Goal: Transaction & Acquisition: Purchase product/service

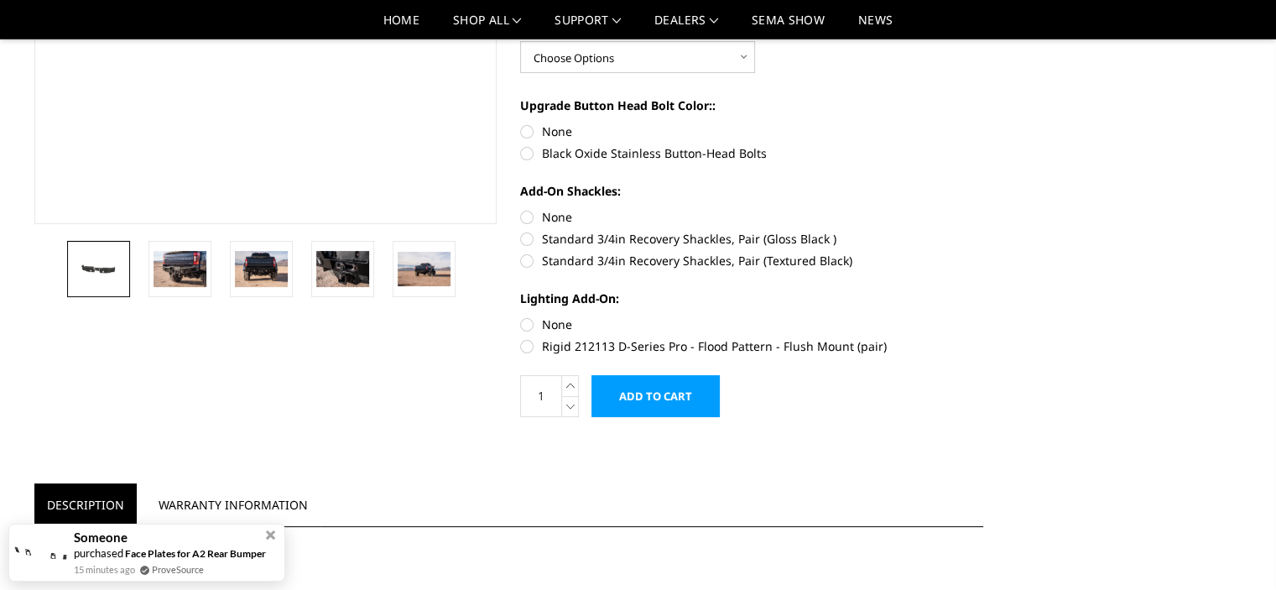
scroll to position [359, 0]
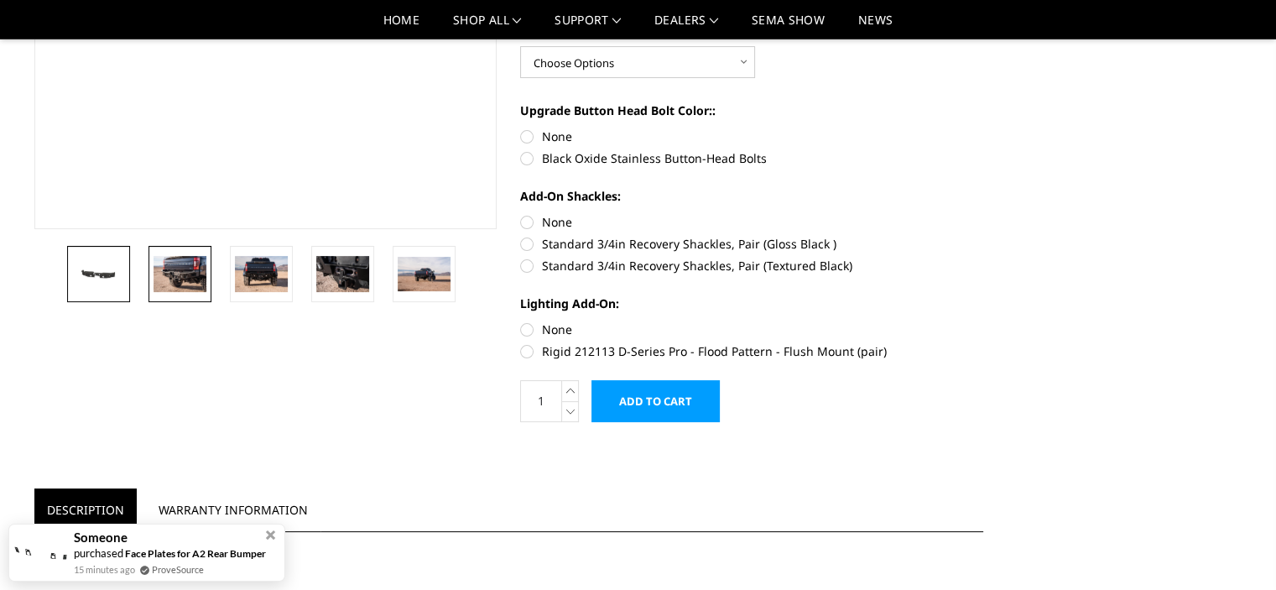
click at [187, 289] on img at bounding box center [180, 273] width 53 height 35
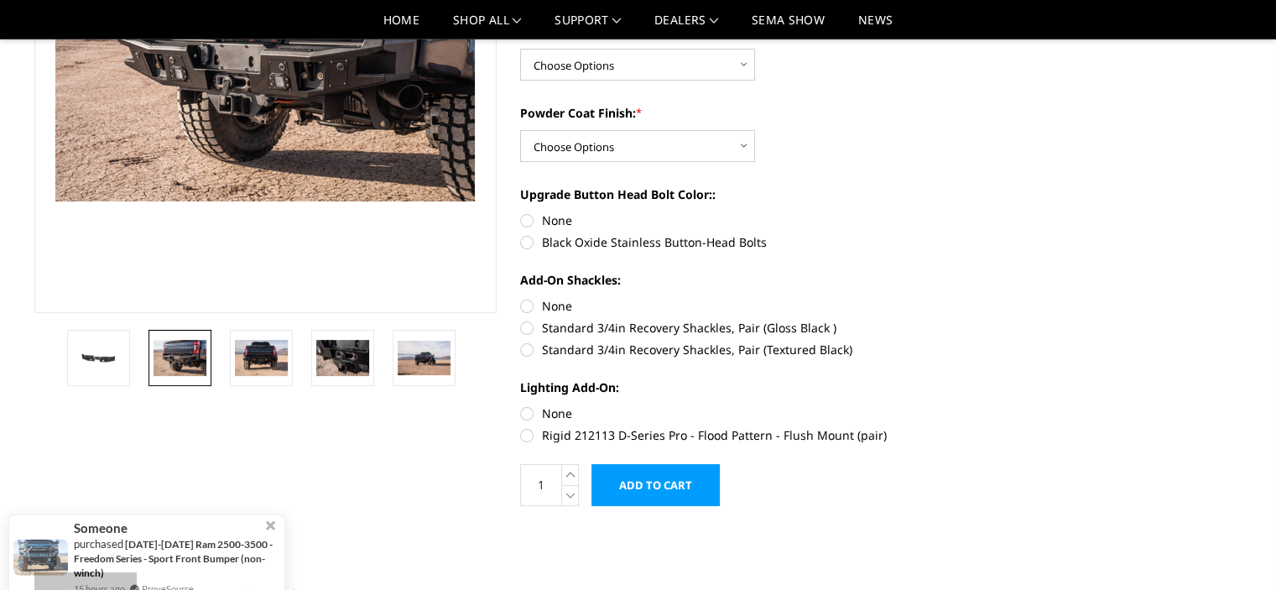
scroll to position [320, 0]
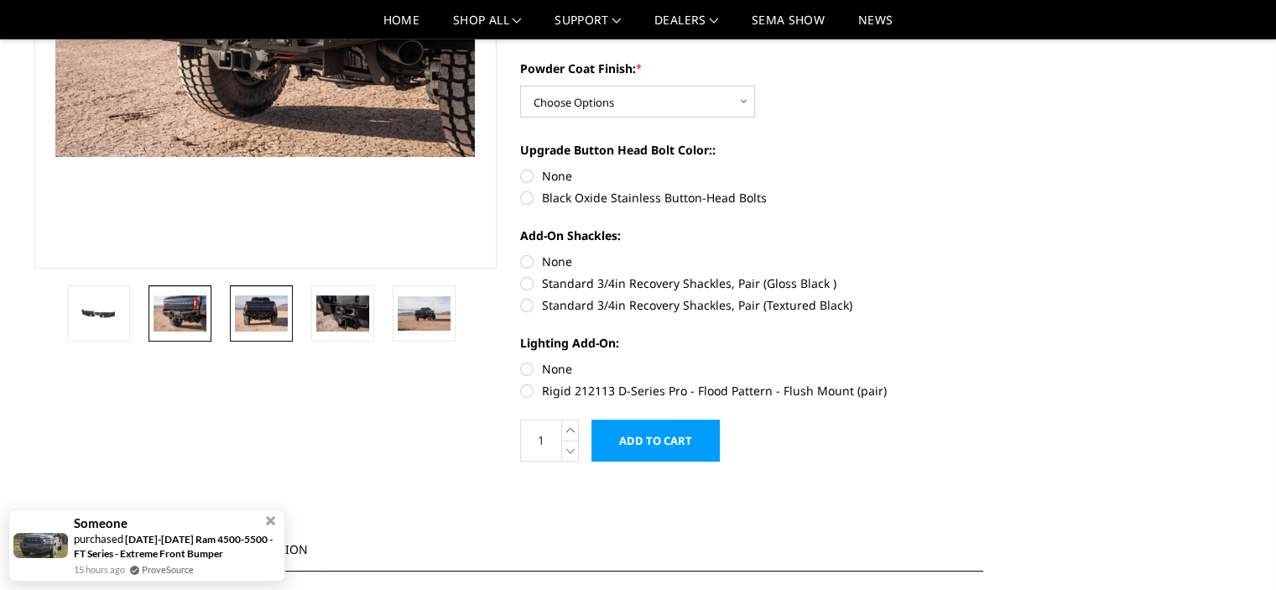
click at [245, 326] on img at bounding box center [261, 312] width 53 height 35
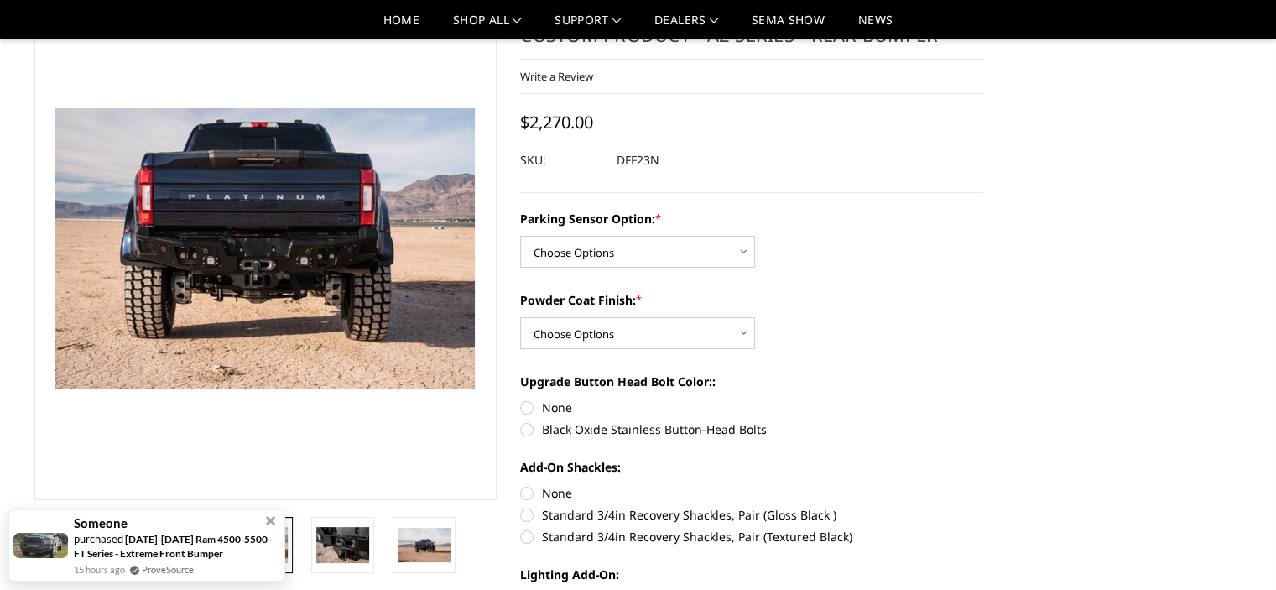
scroll to position [98, 0]
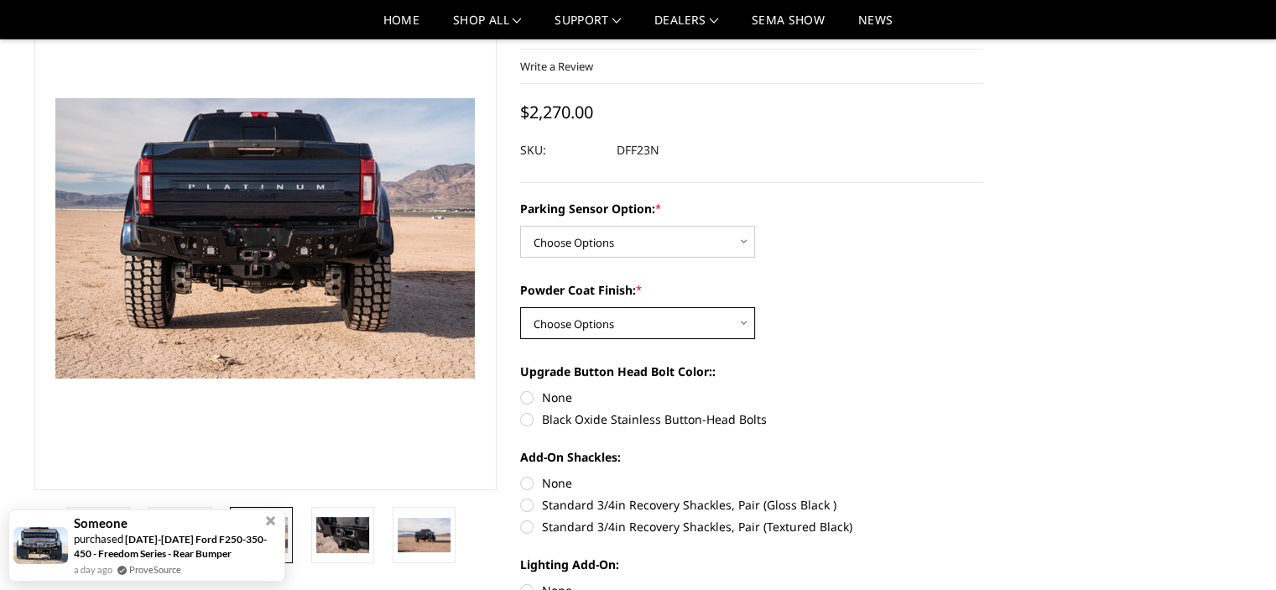
click at [606, 324] on select "Choose Options Bare metal (included) Texture black powder coat" at bounding box center [637, 323] width 235 height 32
click at [951, 242] on div "Parking Sensor Option: * Choose Options Yes - With sensor cutouts No - Without …" at bounding box center [751, 229] width 463 height 58
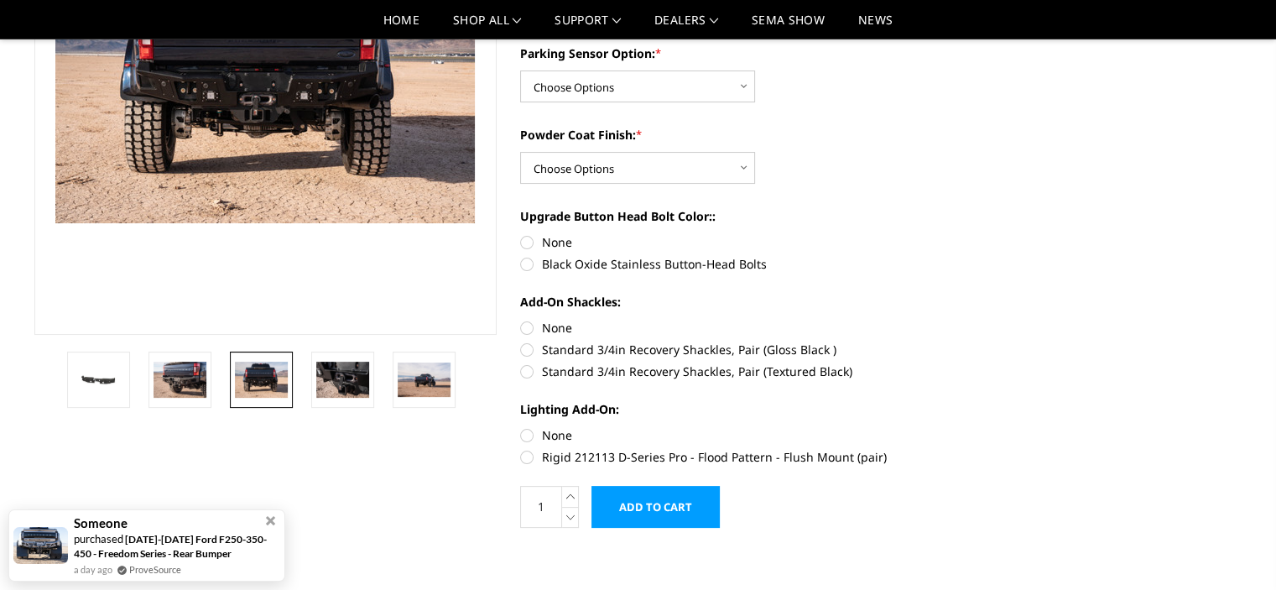
scroll to position [238, 0]
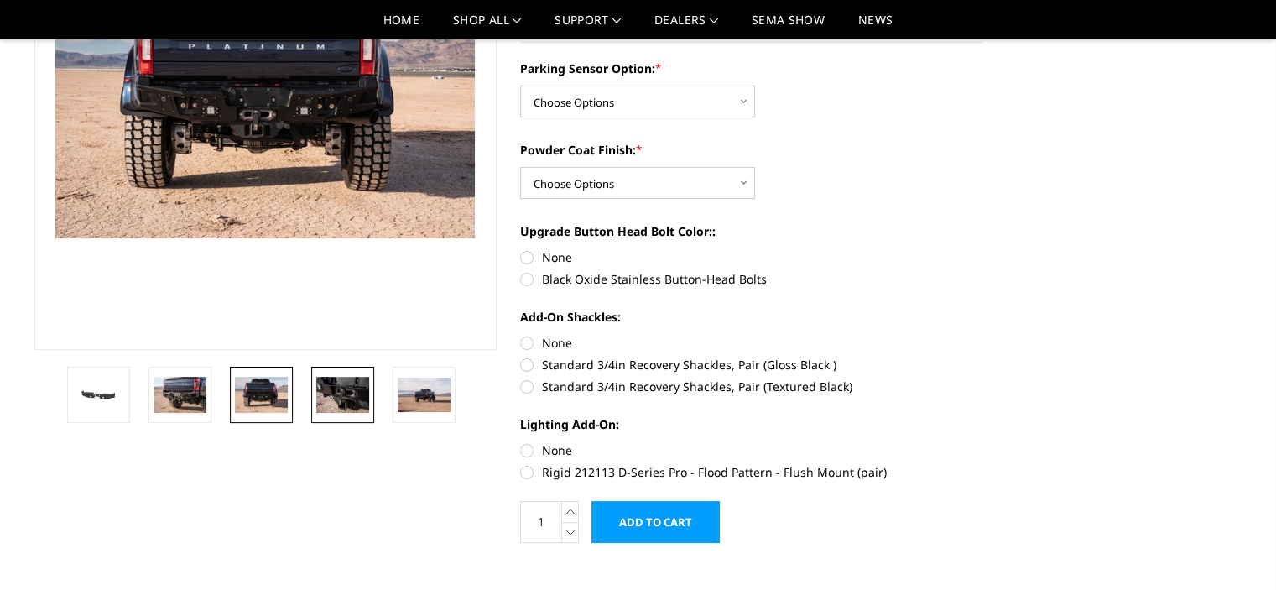
click at [348, 400] on img at bounding box center [342, 394] width 53 height 35
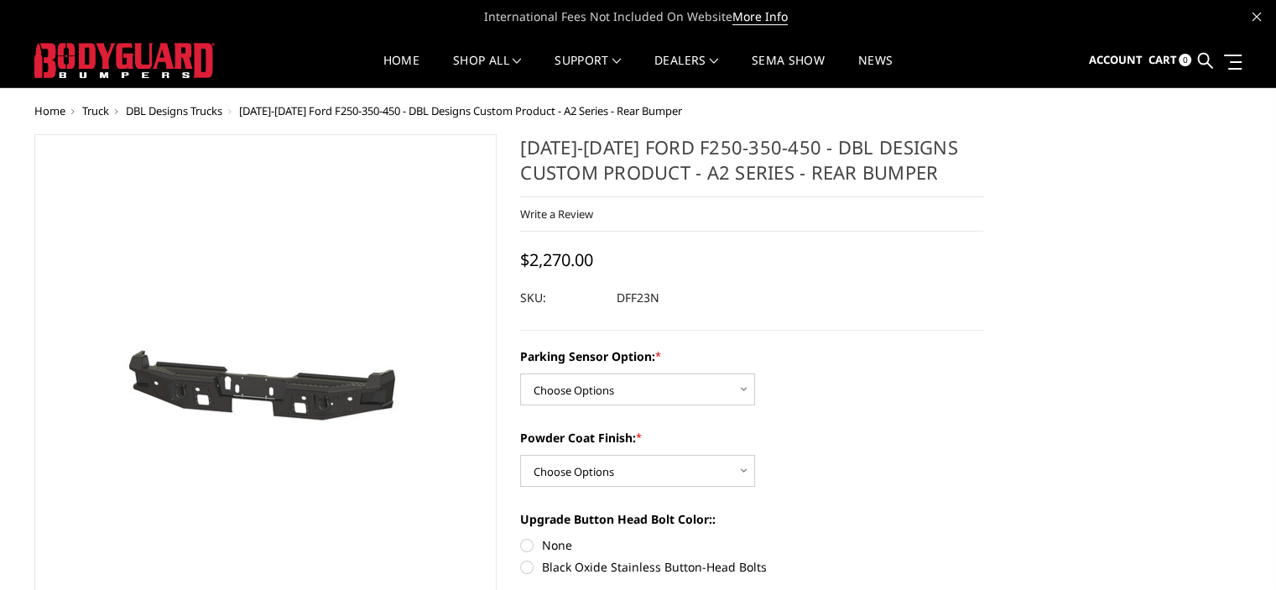
click at [172, 110] on span "DBL Designs Trucks" at bounding box center [174, 110] width 96 height 15
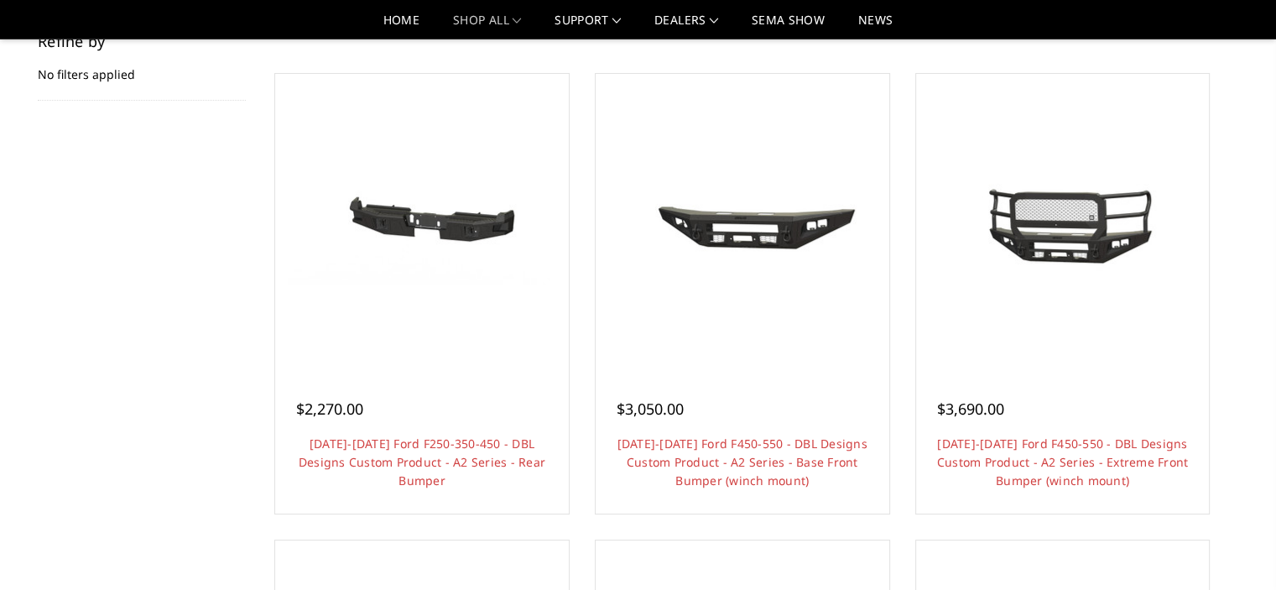
scroll to position [310, 0]
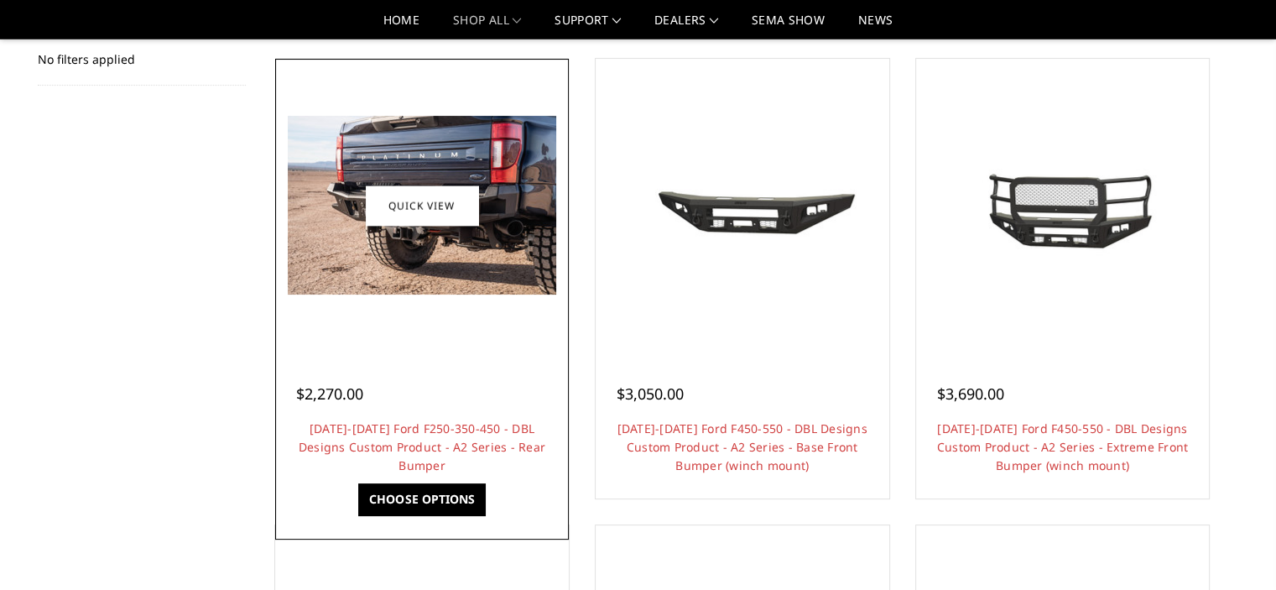
click at [335, 204] on img at bounding box center [422, 205] width 268 height 179
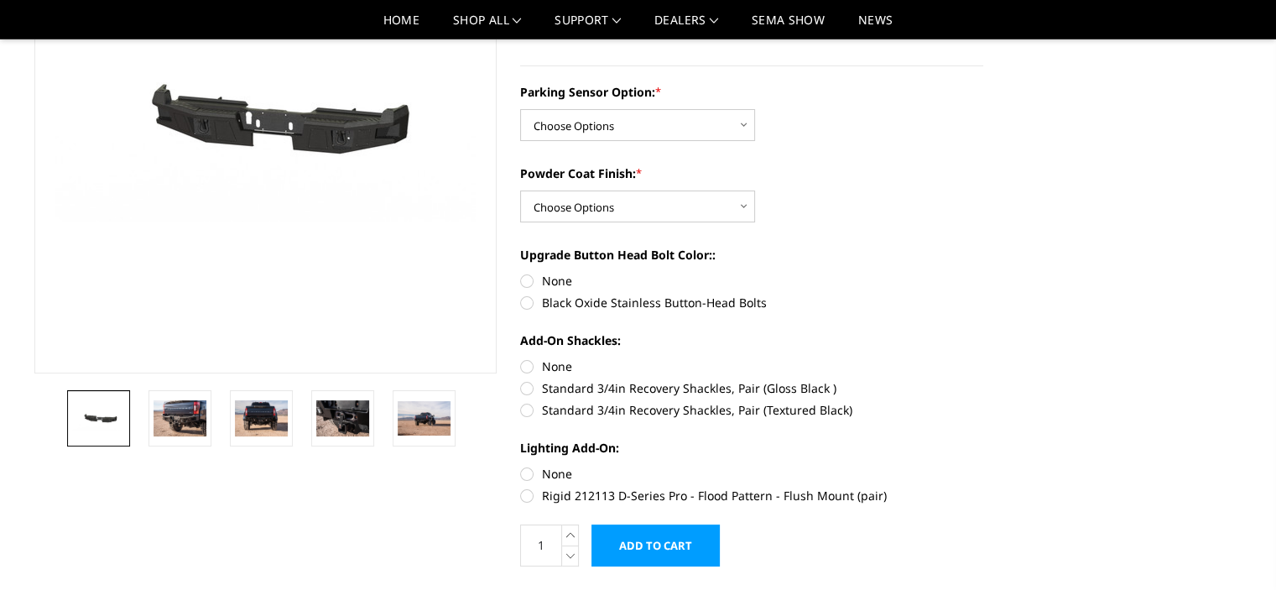
scroll to position [221, 0]
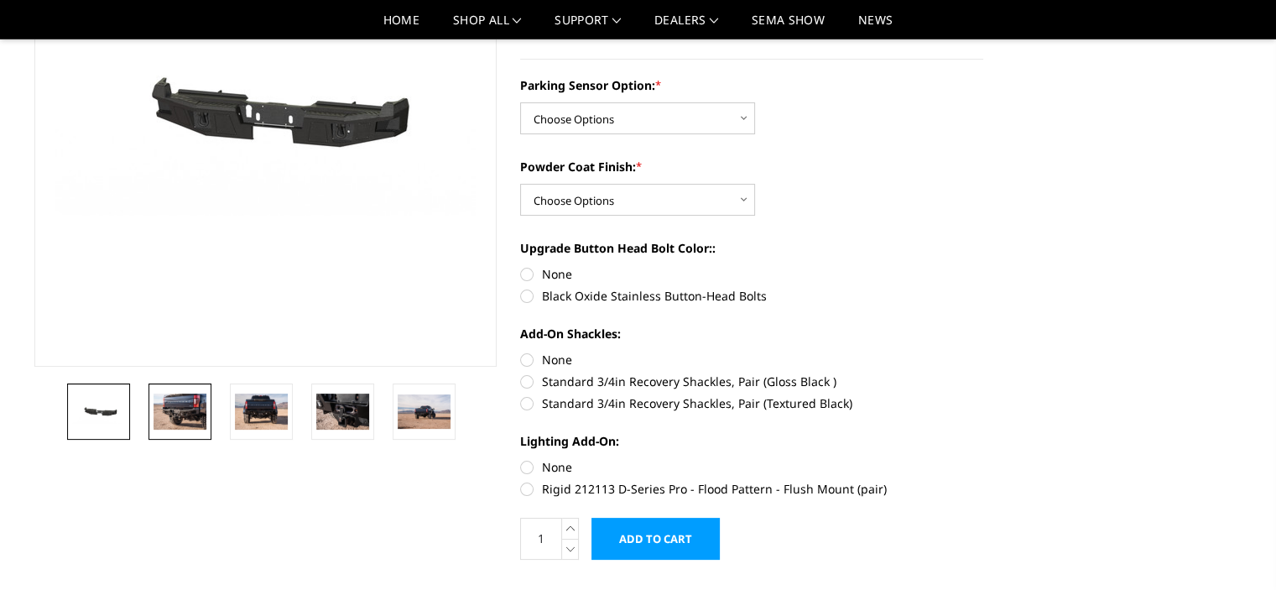
click at [164, 421] on img at bounding box center [180, 410] width 53 height 35
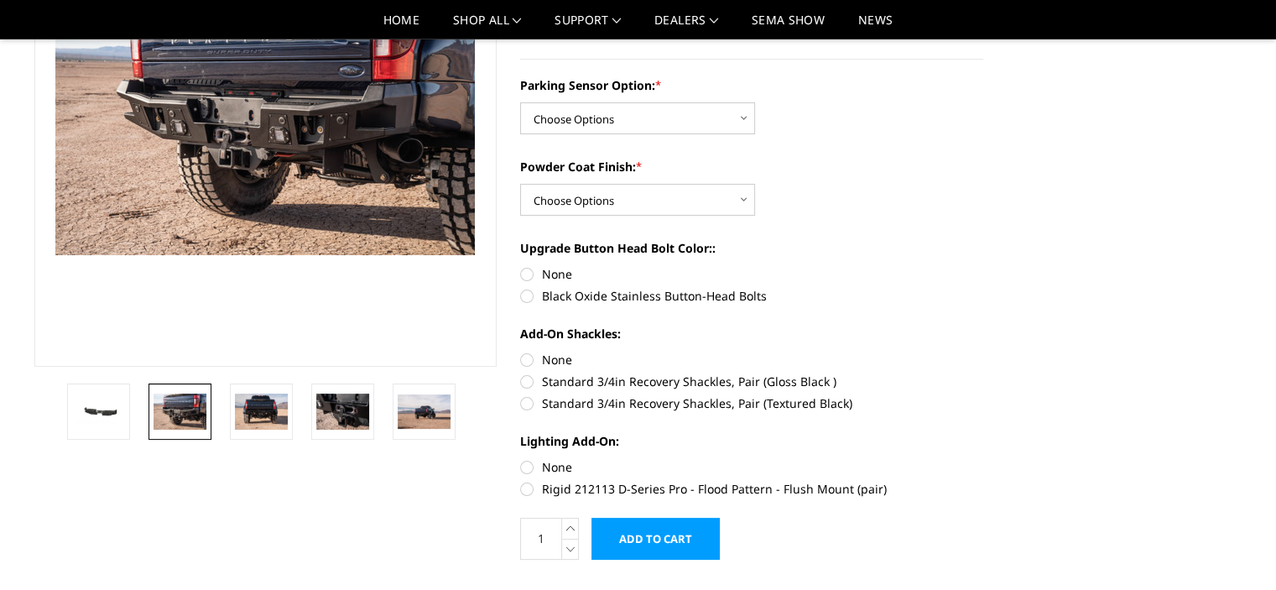
scroll to position [181, 0]
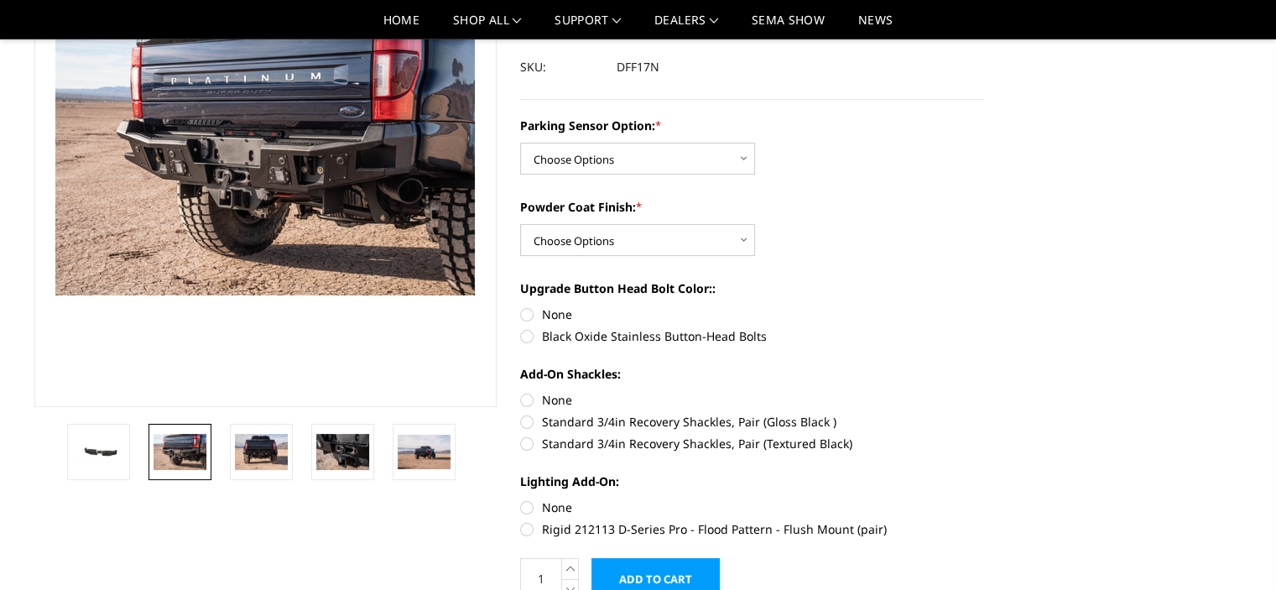
click at [241, 415] on section at bounding box center [266, 192] width 487 height 576
click at [257, 442] on img at bounding box center [261, 451] width 53 height 35
